Goal: Task Accomplishment & Management: Use online tool/utility

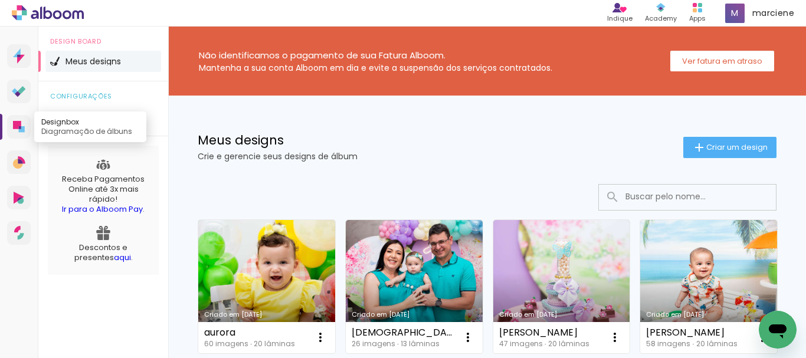
click at [19, 128] on icon at bounding box center [20, 127] width 2 height 3
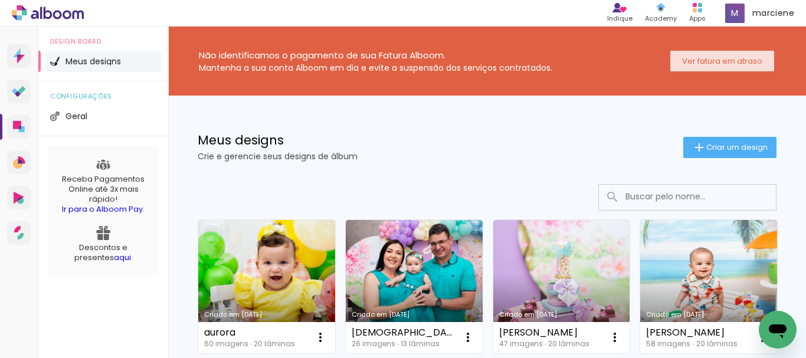
click at [0, 0] on slot "Ver fatura em atraso" at bounding box center [0, 0] width 0 height 0
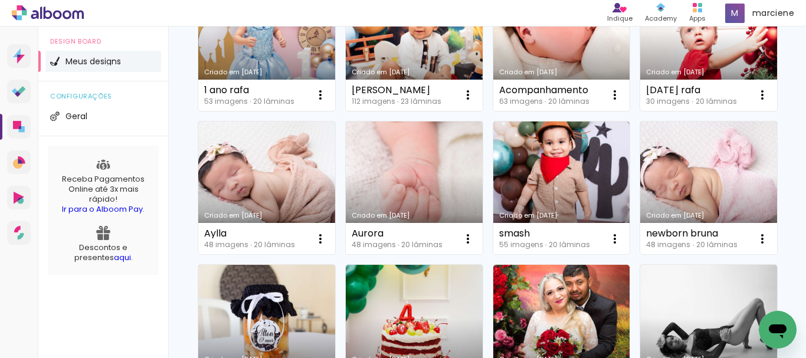
scroll to position [531, 0]
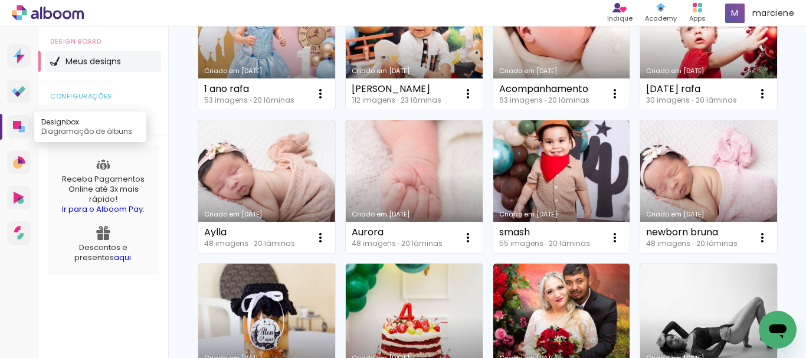
click at [19, 130] on icon at bounding box center [22, 129] width 6 height 6
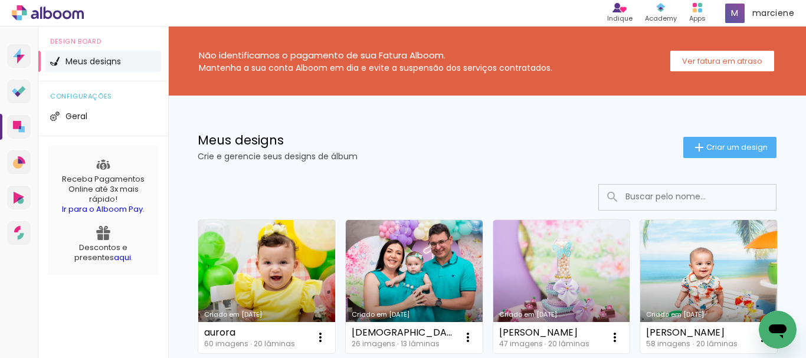
click at [635, 197] on input at bounding box center [703, 197] width 168 height 24
click at [706, 144] on span "Criar um design" at bounding box center [736, 147] width 61 height 8
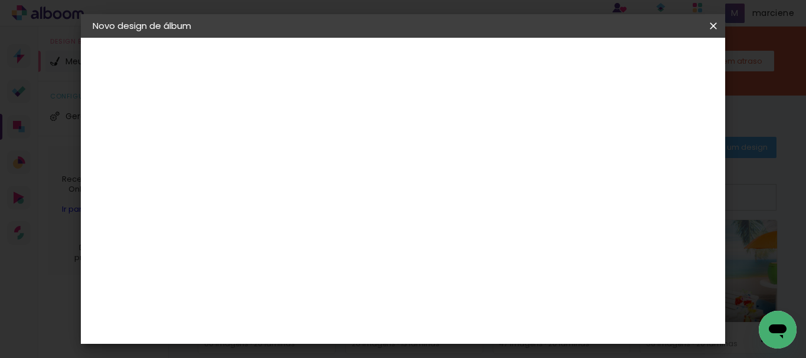
click at [285, 160] on input at bounding box center [285, 158] width 0 height 18
type input "[DATE] 3"
type paper-input "[DATE] 3"
type input "[DATE]"
type paper-input "[DATE]"
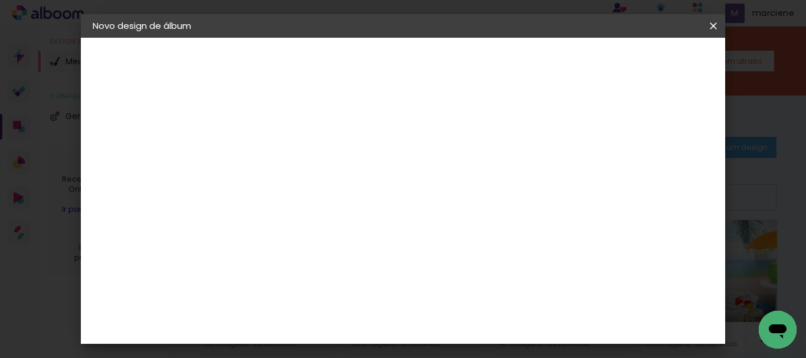
click at [0, 0] on slot "Avançar" at bounding box center [0, 0] width 0 height 0
click at [506, 168] on paper-item "Tamanho Livre" at bounding box center [449, 179] width 113 height 26
click at [0, 0] on slot "Tamanho Livre" at bounding box center [0, 0] width 0 height 0
click at [506, 172] on paper-item "Tamanho Livre" at bounding box center [449, 179] width 113 height 26
click at [506, 70] on paper-button "Avançar" at bounding box center [477, 62] width 58 height 20
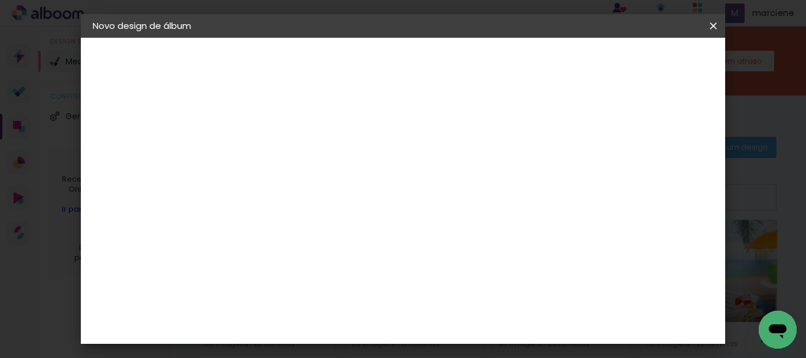
scroll to position [111, 0]
click at [707, 21] on iron-icon at bounding box center [713, 26] width 14 height 12
